Goal: Task Accomplishment & Management: Manage account settings

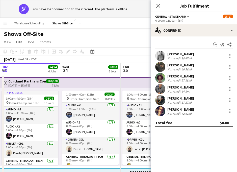
scroll to position [0, 188]
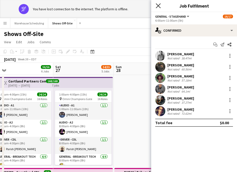
click at [158, 5] on icon "Close pop-in" at bounding box center [157, 5] width 5 height 5
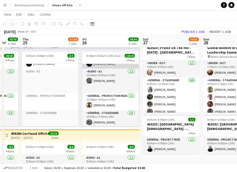
scroll to position [0, 0]
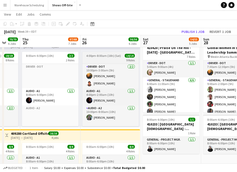
click at [118, 55] on span "4:00pm-8:00am (16h) (Sat)" at bounding box center [103, 56] width 35 height 4
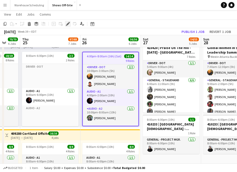
click at [68, 23] on icon at bounding box center [67, 24] width 3 height 3
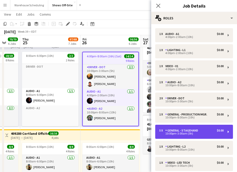
click at [218, 131] on div "$0.00" at bounding box center [219, 131] width 7 height 4
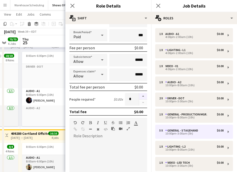
click at [141, 95] on button "button" at bounding box center [143, 96] width 8 height 7
type input "*"
click at [69, 1] on div "Close pop-in" at bounding box center [72, 6] width 14 height 12
click at [71, 4] on icon at bounding box center [72, 5] width 5 height 5
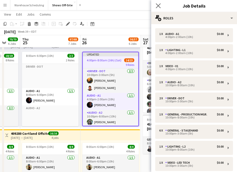
click at [157, 3] on app-icon "Close pop-in" at bounding box center [157, 5] width 7 height 7
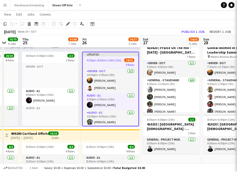
click at [162, 8] on app-navbar "Menu Boards Boards Boards All jobs Status Workforce Workforce My Workforce Recr…" at bounding box center [118, 5] width 237 height 10
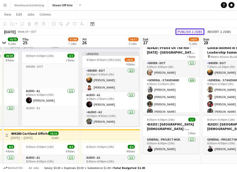
click at [184, 28] on button "Publish 2 jobs" at bounding box center [189, 31] width 29 height 7
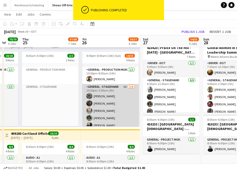
click at [119, 93] on app-card-role "General - Stagehand 6A [DATE] 10:00pm-3:00am (5h) [PERSON_NAME] [PERSON_NAME] […" at bounding box center [110, 111] width 56 height 54
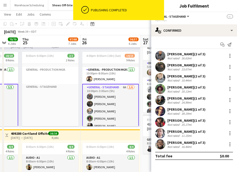
click at [119, 93] on app-card-role "General - Stagehand 6A [DATE] 10:00pm-3:00am (5h) [PERSON_NAME] [PERSON_NAME] […" at bounding box center [110, 111] width 56 height 55
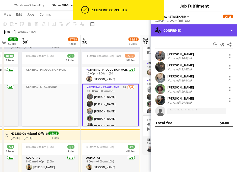
click at [184, 34] on div "single-neutral-actions-check-2 Confirmed" at bounding box center [194, 30] width 86 height 12
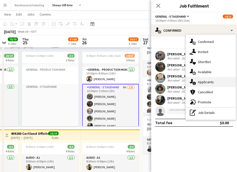
click at [214, 81] on div "single-neutral-actions-information Applicants" at bounding box center [210, 82] width 50 height 10
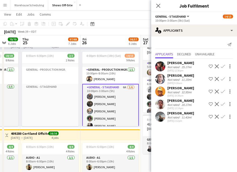
click at [222, 67] on app-icon "Confirm" at bounding box center [223, 67] width 4 height 4
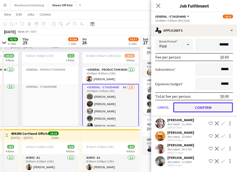
click at [216, 108] on button "Confirm" at bounding box center [203, 108] width 60 height 10
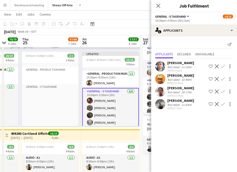
click at [154, 5] on div "Close pop-in" at bounding box center [158, 6] width 14 height 12
click at [156, 5] on app-icon "Close pop-in" at bounding box center [157, 5] width 7 height 7
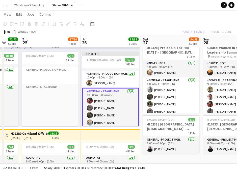
click at [189, 29] on div "Publish 1 job Revert 1 job" at bounding box center [205, 31] width 61 height 7
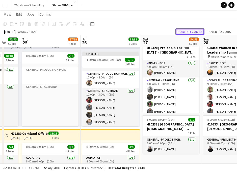
click at [189, 29] on button "Publish 2 jobs" at bounding box center [189, 31] width 29 height 7
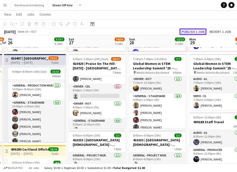
click at [191, 33] on button "Publish 1 job" at bounding box center [192, 31] width 27 height 7
click at [192, 33] on button "Publish 1 job" at bounding box center [192, 31] width 27 height 7
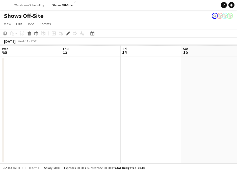
scroll to position [0, 173]
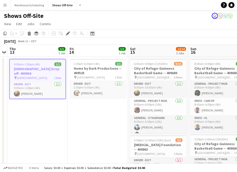
click at [94, 33] on icon at bounding box center [92, 34] width 4 height 4
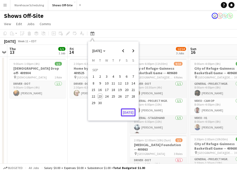
click at [125, 115] on button "[DATE]" at bounding box center [128, 113] width 15 height 8
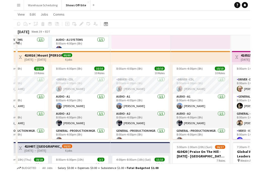
scroll to position [191, 0]
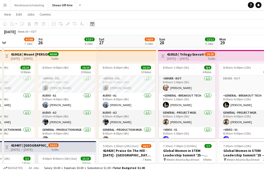
click at [92, 22] on icon at bounding box center [92, 24] width 4 height 4
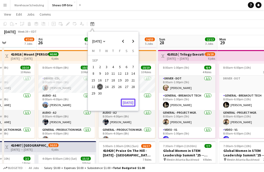
click at [128, 102] on button "[DATE]" at bounding box center [128, 103] width 15 height 8
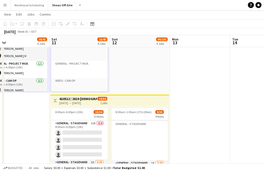
scroll to position [85, 0]
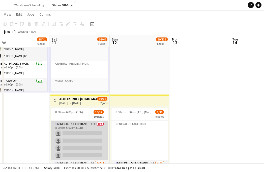
click at [91, 130] on app-card-role "General - Stagehand 11A 0/4 8:00am-6:00pm (10h) single-neutral-actions single-n…" at bounding box center [79, 140] width 56 height 39
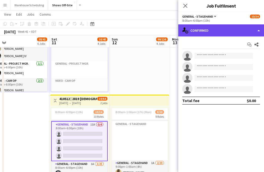
click at [202, 30] on div "single-neutral-actions-check-2 Confirmed" at bounding box center [221, 30] width 86 height 12
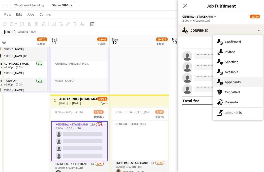
click at [233, 79] on div "single-neutral-actions-information Applicants" at bounding box center [238, 82] width 50 height 10
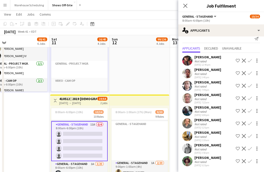
scroll to position [0, 0]
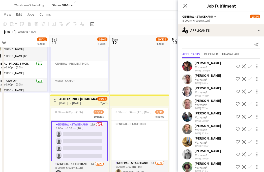
click at [236, 68] on app-icon "Confirm" at bounding box center [250, 67] width 4 height 4
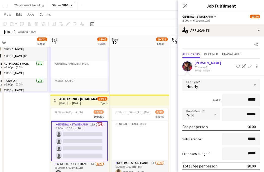
scroll to position [120, 0]
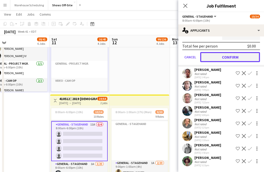
click at [221, 57] on button "Confirm" at bounding box center [230, 57] width 60 height 10
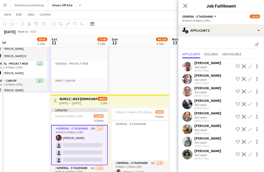
scroll to position [0, 0]
click at [236, 66] on app-icon "Confirm" at bounding box center [250, 67] width 4 height 4
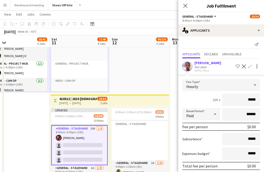
scroll to position [108, 0]
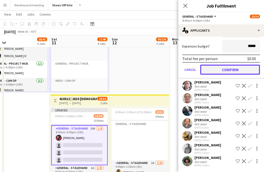
click at [229, 72] on button "Confirm" at bounding box center [230, 70] width 60 height 10
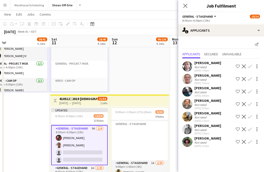
scroll to position [0, 0]
click at [236, 144] on app-icon "Confirm" at bounding box center [250, 142] width 4 height 4
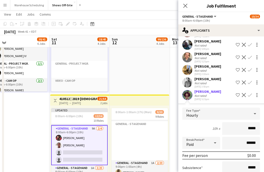
scroll to position [95, 0]
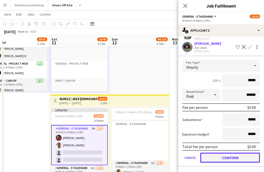
click at [228, 160] on button "Confirm" at bounding box center [230, 158] width 60 height 10
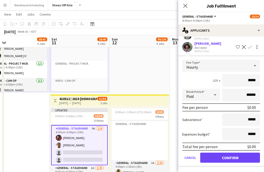
scroll to position [0, 0]
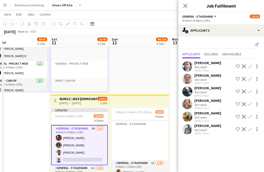
click at [236, 129] on app-icon "Confirm" at bounding box center [250, 130] width 4 height 4
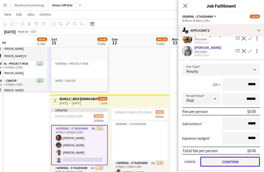
click at [236, 159] on button "Confirm" at bounding box center [230, 162] width 60 height 10
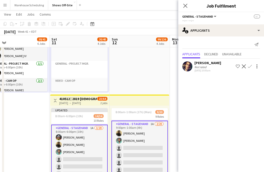
click at [236, 68] on app-icon "Confirm" at bounding box center [250, 67] width 4 height 4
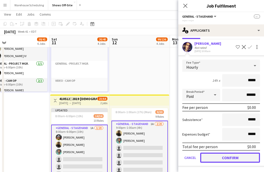
click at [230, 158] on button "Confirm" at bounding box center [230, 158] width 60 height 10
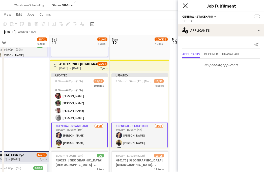
click at [186, 5] on icon at bounding box center [185, 5] width 5 height 5
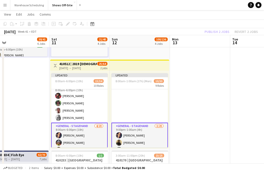
click at [156, 3] on app-navbar "Menu Boards Boards Boards All jobs Status Workforce Workforce My Workforce Recr…" at bounding box center [132, 5] width 264 height 10
